Goal: Find contact information

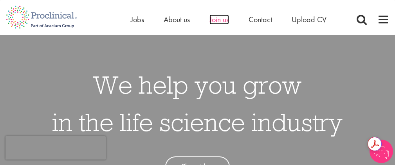
click at [222, 22] on span "Join us" at bounding box center [219, 19] width 20 height 10
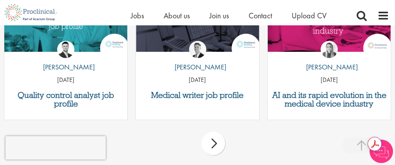
scroll to position [1175, 0]
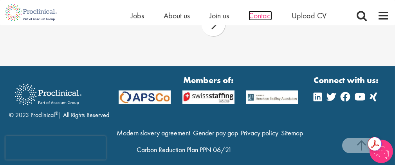
click at [266, 13] on span "Contact" at bounding box center [259, 16] width 23 height 10
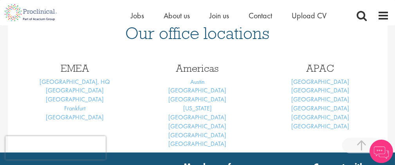
scroll to position [352, 0]
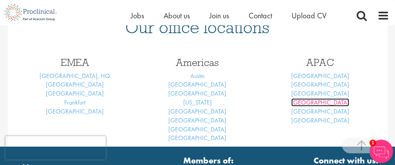
click at [310, 105] on link "Singapore" at bounding box center [320, 103] width 58 height 8
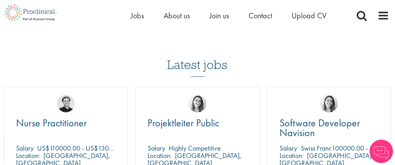
scroll to position [117, 0]
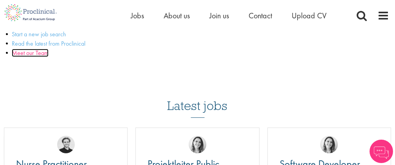
click at [41, 54] on link "Meet our Team" at bounding box center [30, 53] width 37 height 8
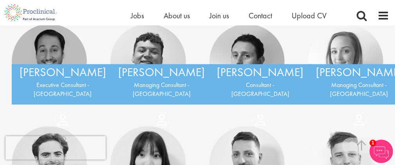
scroll to position [2969, 0]
click at [45, 70] on div "[PERSON_NAME] Executive Consultant - [GEOGRAPHIC_DATA]" at bounding box center [63, 84] width 102 height 41
click at [57, 92] on img at bounding box center [49, 61] width 75 height 75
